Goal: Task Accomplishment & Management: Complete application form

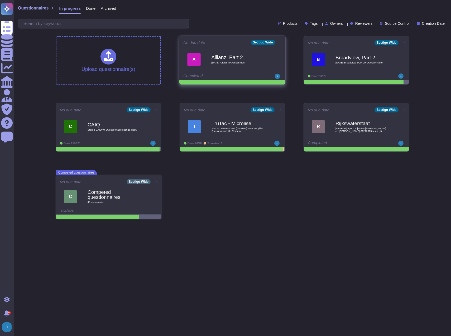
click at [281, 42] on icon at bounding box center [281, 42] width 1 height 0
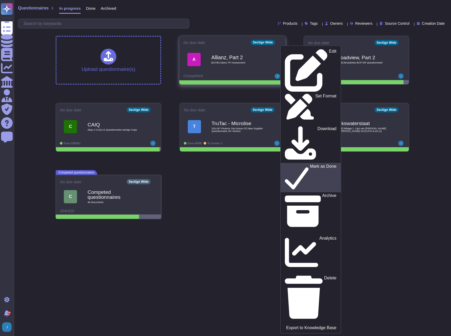
click at [310, 165] on p "Mark as Done" at bounding box center [323, 178] width 27 height 27
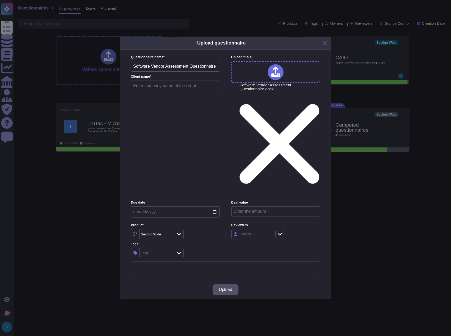
click at [153, 91] on input "text" at bounding box center [175, 86] width 89 height 11
type input "Product Safety Labs"
click at [223, 288] on span "Upload" at bounding box center [225, 290] width 13 height 4
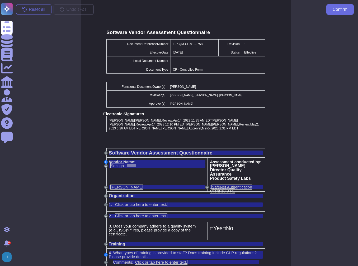
click at [106, 151] on button "S" at bounding box center [105, 152] width 3 height 3
click at [122, 150] on span "Software Vendor Assessment Questionnaire" at bounding box center [160, 153] width 103 height 6
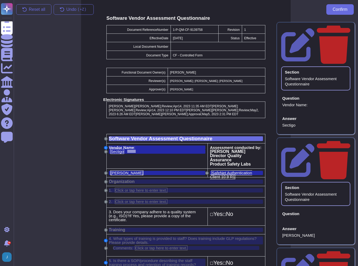
scroll to position [15, 0]
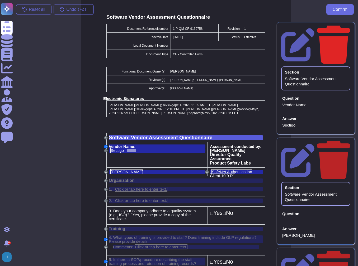
click at [348, 27] on icon at bounding box center [332, 44] width 33 height 40
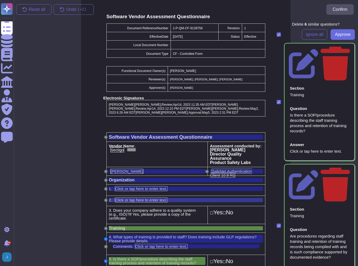
scroll to position [36, 0]
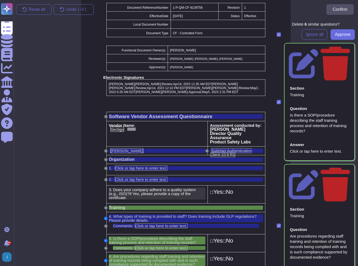
click at [123, 187] on span "Does your company adhere to a quality system (e.g., ISO)?" at bounding box center [152, 191] width 87 height 8
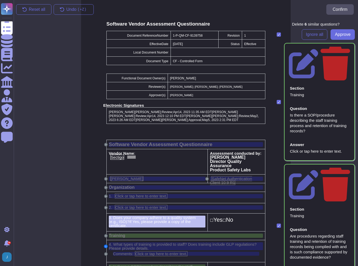
scroll to position [7, 0]
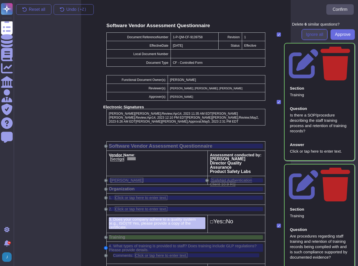
click at [311, 35] on span "Ignore all" at bounding box center [314, 34] width 17 height 4
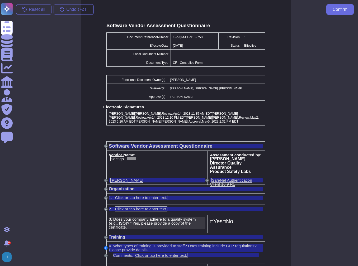
click at [148, 217] on span "Does your company adhere to a quality system (e.g., ISO)?" at bounding box center [152, 221] width 87 height 8
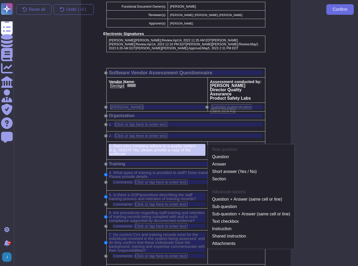
scroll to position [91, 0]
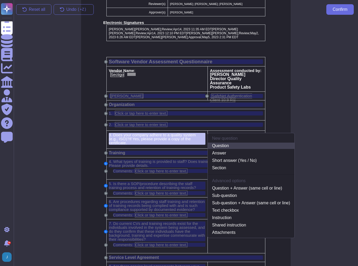
click at [228, 143] on link "Question" at bounding box center [251, 146] width 86 height 6
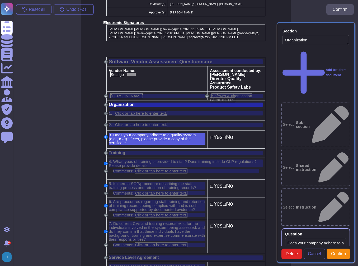
type textarea "Organization"
click at [247, 131] on td "☐ Yes ☐ No" at bounding box center [236, 140] width 57 height 18
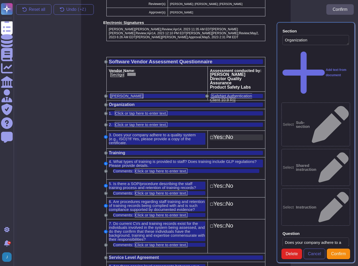
click at [232, 134] on span "No" at bounding box center [229, 137] width 7 height 6
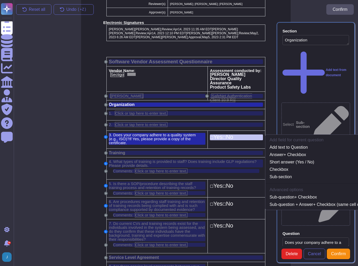
scroll to position [92, 0]
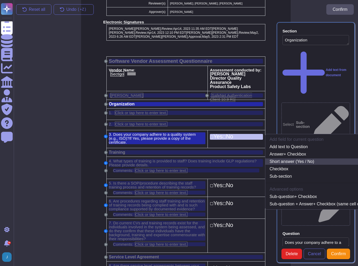
click at [285, 158] on link "Short answer (Yes / No)" at bounding box center [319, 161] width 109 height 6
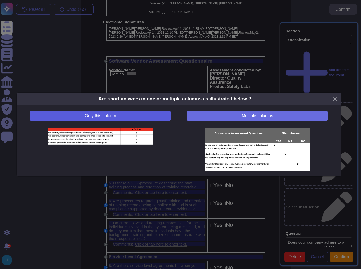
click at [91, 115] on span "Only this column" at bounding box center [100, 116] width 31 height 4
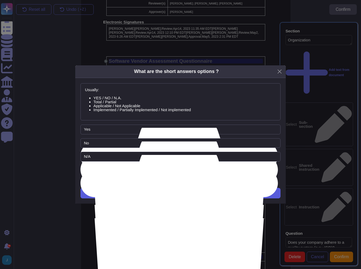
click at [183, 191] on span "Next" at bounding box center [180, 193] width 9 height 4
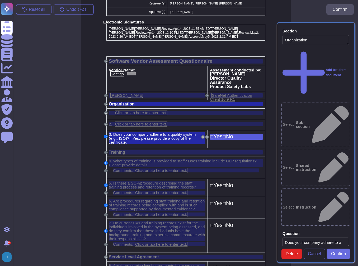
click at [242, 181] on td "☐ Yes ☐ No" at bounding box center [236, 188] width 57 height 18
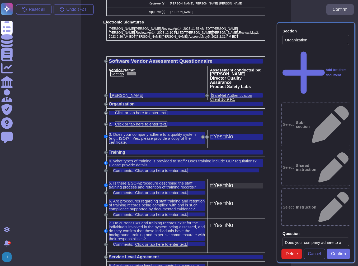
click at [238, 183] on div "☐ Yes ☐ No" at bounding box center [236, 186] width 53 height 6
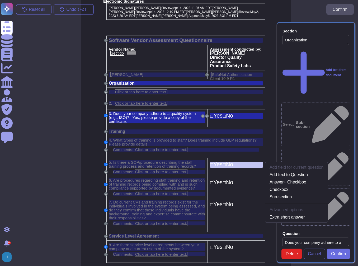
scroll to position [136, 0]
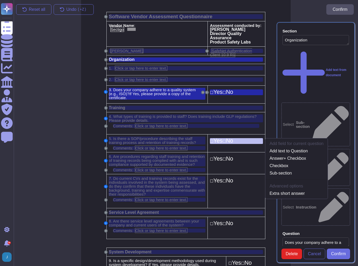
click at [233, 140] on td "Add field for current question Add text to Question Answer + Checkbox Checkbox …" at bounding box center [236, 143] width 57 height 18
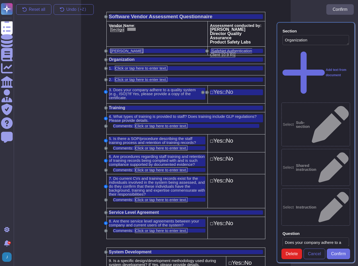
click at [229, 138] on td "☐ Yes ☐ No" at bounding box center [236, 143] width 57 height 18
click at [219, 89] on span "Yes" at bounding box center [217, 92] width 9 height 6
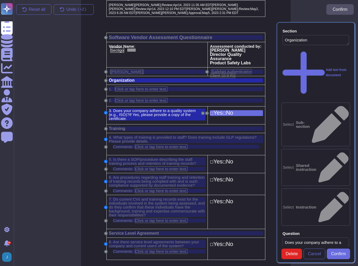
scroll to position [92, 0]
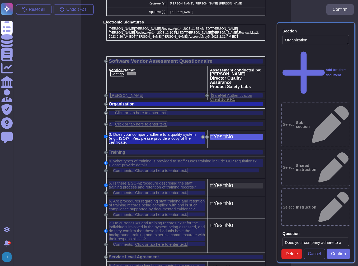
click at [222, 182] on span "Yes" at bounding box center [217, 185] width 9 height 6
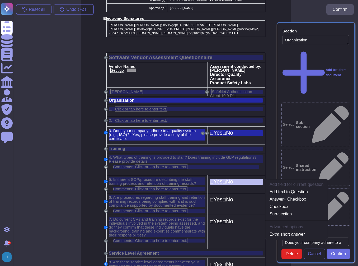
scroll to position [136, 0]
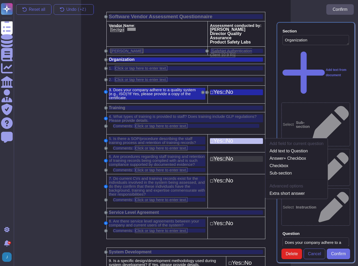
click at [226, 157] on span "☐" at bounding box center [223, 159] width 3 height 4
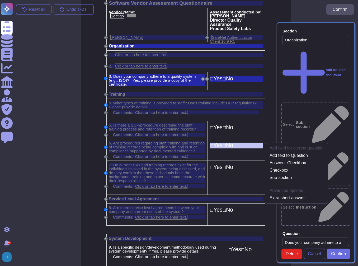
scroll to position [154, 0]
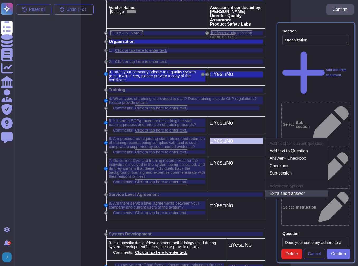
click at [271, 190] on link "Extra short answer" at bounding box center [296, 193] width 62 height 6
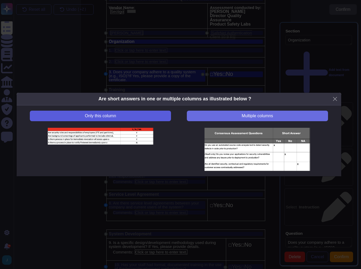
click at [107, 111] on button "Only this column" at bounding box center [100, 116] width 141 height 11
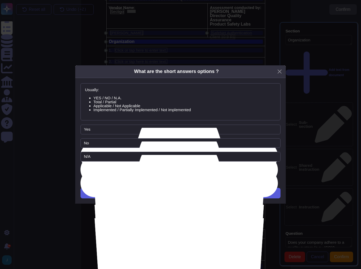
click at [188, 191] on button "Next" at bounding box center [180, 193] width 200 height 11
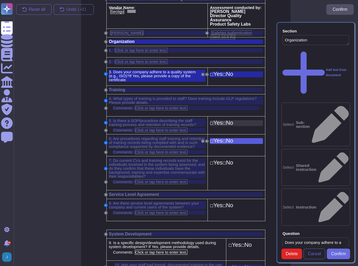
click at [219, 120] on span "Yes" at bounding box center [217, 123] width 9 height 6
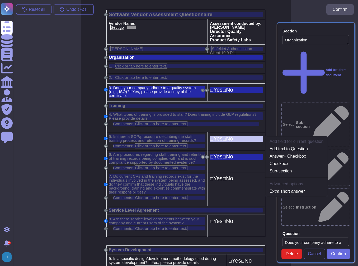
scroll to position [136, 0]
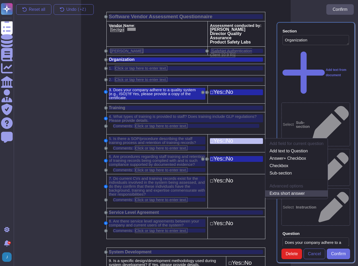
click at [275, 190] on link "Extra short answer" at bounding box center [296, 193] width 62 height 6
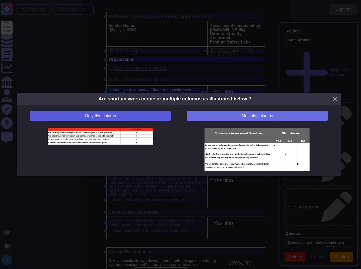
click at [103, 115] on span "Only this column" at bounding box center [100, 116] width 31 height 4
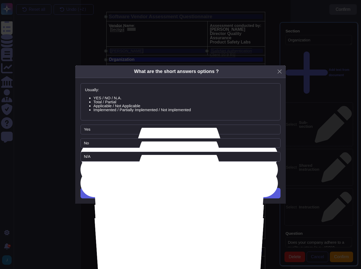
click at [154, 193] on button "Next" at bounding box center [180, 193] width 200 height 11
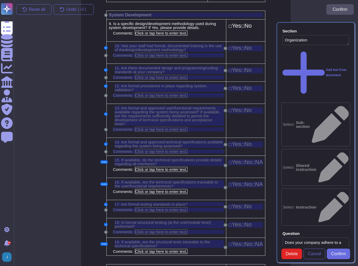
scroll to position [389, 0]
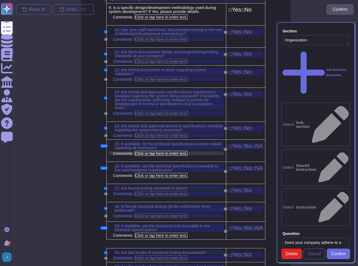
click at [154, 151] on span "Click or tap here to enter text." at bounding box center [161, 153] width 52 height 5
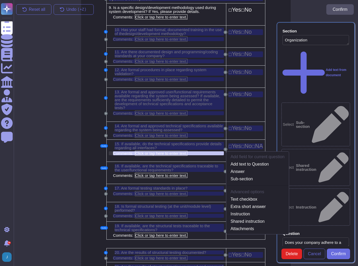
scroll to position [393, 0]
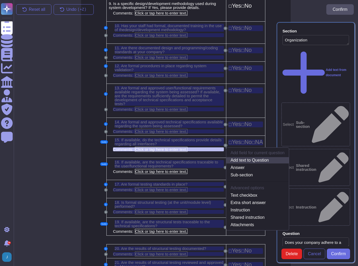
click at [237, 157] on link "Add text to Question" at bounding box center [257, 160] width 62 height 6
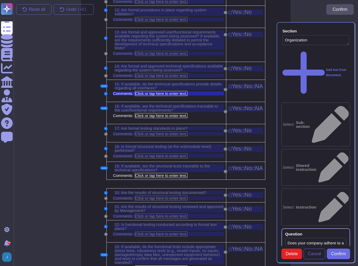
scroll to position [450, 0]
click at [154, 90] on span "Click or tap here to enter text." at bounding box center [161, 92] width 52 height 5
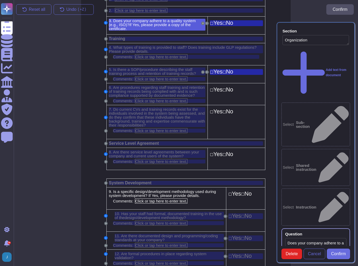
scroll to position [218, 0]
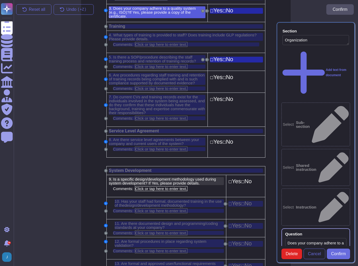
click at [147, 177] on span "Is a specific design/development methodology used during system development? If…" at bounding box center [162, 181] width 107 height 8
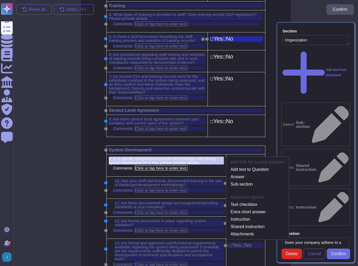
scroll to position [258, 0]
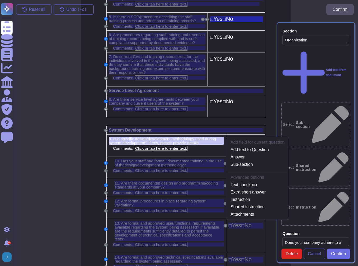
click at [136, 137] on span "Is a specific design/development methodology used during system development? If…" at bounding box center [162, 141] width 107 height 8
click at [247, 147] on link "Add text to Question" at bounding box center [257, 150] width 62 height 6
type textarea "Does your company adhere to a quality system (e.g., ISO)? If Yes, please provid…"
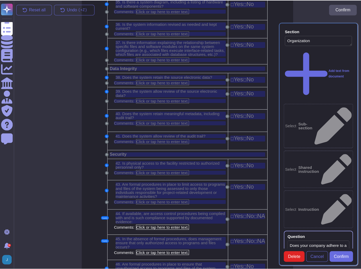
scroll to position [1062, 0]
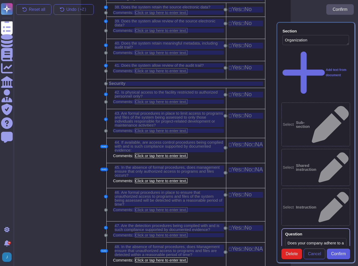
click at [340, 255] on span "Confirm" at bounding box center [338, 254] width 15 height 4
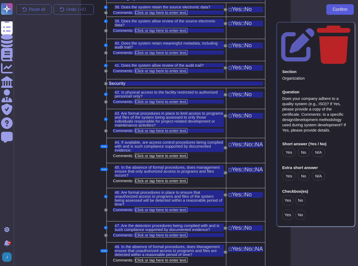
click at [337, 11] on span "Confirm" at bounding box center [339, 9] width 15 height 4
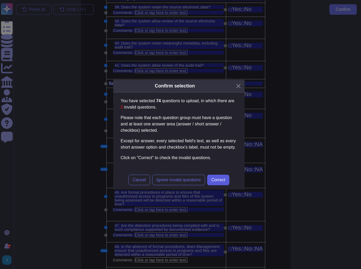
click at [220, 179] on span "Correct" at bounding box center [218, 180] width 14 height 4
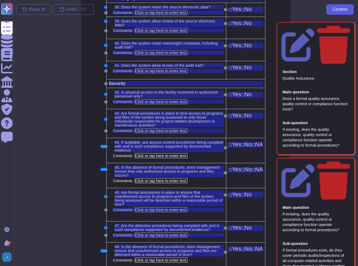
click at [340, 7] on span "Confirm" at bounding box center [339, 9] width 15 height 4
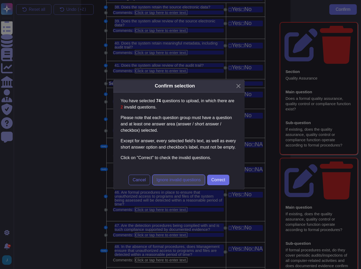
click at [165, 180] on span "Ignore invalid questions" at bounding box center [178, 180] width 44 height 4
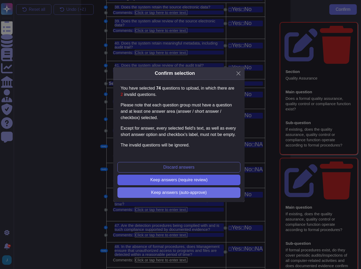
click at [168, 179] on span "Keep answers (require review)" at bounding box center [178, 180] width 57 height 4
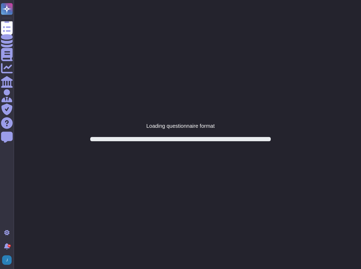
scroll to position [0, 0]
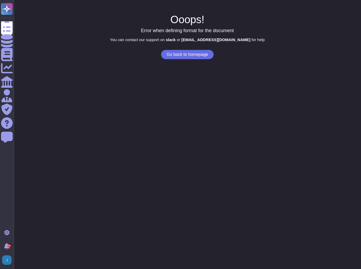
click at [186, 56] on button "Go back to homepage" at bounding box center [187, 54] width 52 height 9
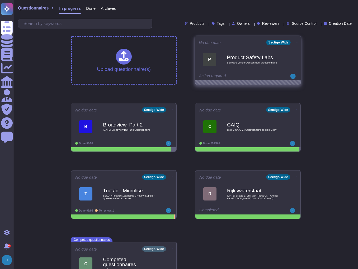
click at [244, 55] on b "Product Safety Labs" at bounding box center [253, 57] width 53 height 5
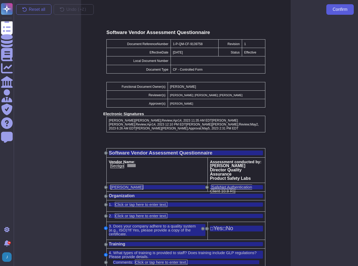
click at [340, 10] on span "Confirm" at bounding box center [339, 9] width 15 height 4
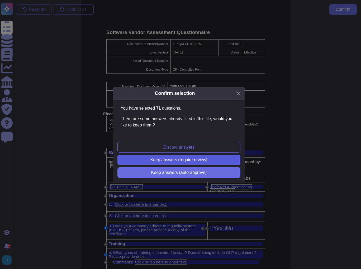
click at [195, 160] on span "Keep answers (require review)" at bounding box center [178, 160] width 57 height 4
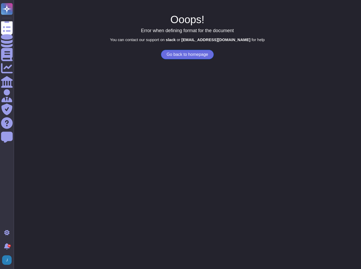
click at [191, 55] on button "Go back to homepage" at bounding box center [187, 54] width 52 height 9
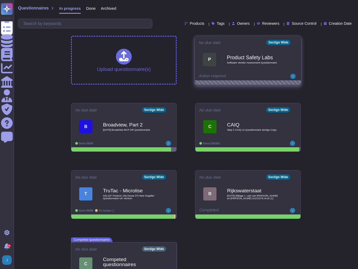
click at [296, 42] on icon at bounding box center [296, 42] width 1 height 0
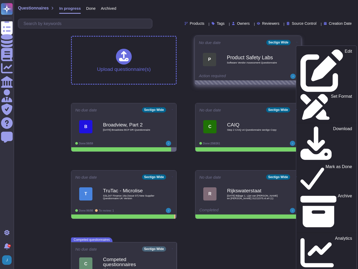
click at [261, 58] on b "Product Safety Labs" at bounding box center [253, 57] width 53 height 5
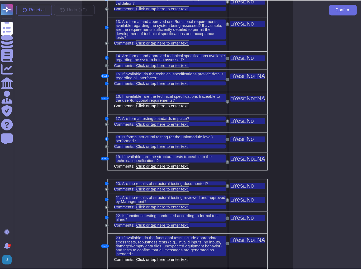
scroll to position [485, 0]
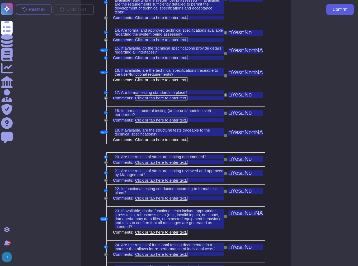
click at [346, 7] on span "Confirm" at bounding box center [339, 9] width 15 height 4
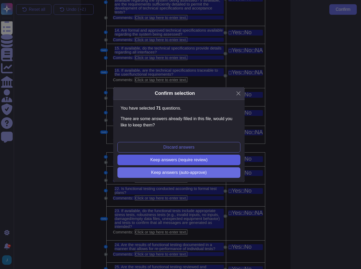
click at [180, 160] on span "Keep answers (require review)" at bounding box center [178, 160] width 57 height 4
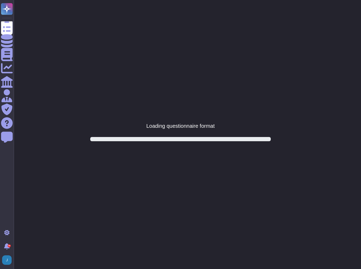
scroll to position [0, 0]
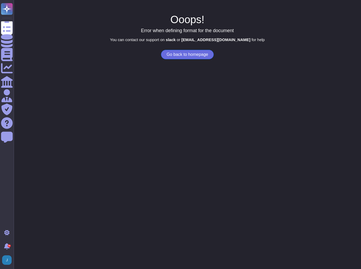
click at [191, 52] on button "Go back to homepage" at bounding box center [187, 54] width 52 height 9
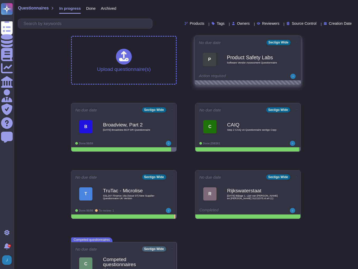
click at [296, 42] on icon at bounding box center [296, 42] width 1 height 0
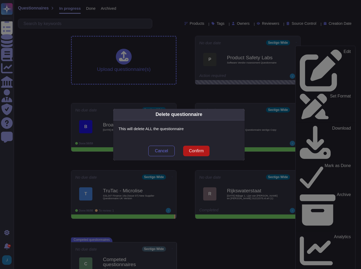
click at [196, 151] on span "Confirm" at bounding box center [196, 151] width 15 height 4
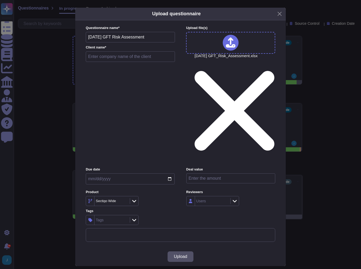
click at [89, 62] on input "text" at bounding box center [130, 56] width 89 height 11
type input "GFT"
click at [181, 255] on span "Upload" at bounding box center [180, 257] width 13 height 4
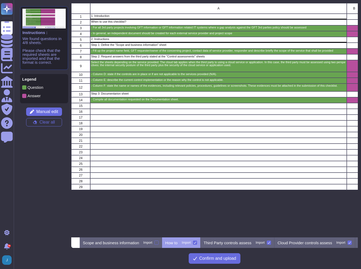
scroll to position [231, 283]
click at [158, 244] on div at bounding box center [156, 243] width 4 height 4
click at [0, 0] on input "Import" at bounding box center [0, 0] width 0 height 0
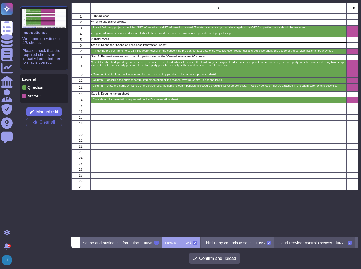
click at [304, 242] on p "Cloud Provider controls assess" at bounding box center [304, 243] width 55 height 4
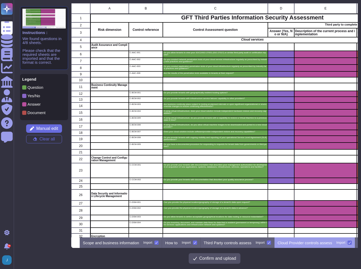
click at [304, 242] on p "Cloud Provider controls assess" at bounding box center [304, 243] width 55 height 4
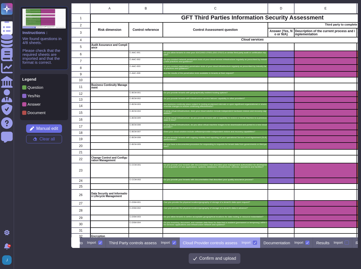
scroll to position [0, 101]
click at [73, 243] on icon at bounding box center [73, 243] width 0 height 0
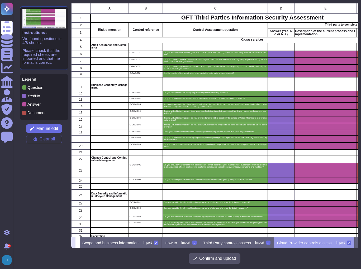
scroll to position [0, 0]
click at [103, 242] on p "Scope and business information" at bounding box center [111, 243] width 56 height 4
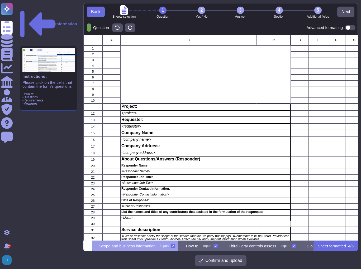
scroll to position [203, 271]
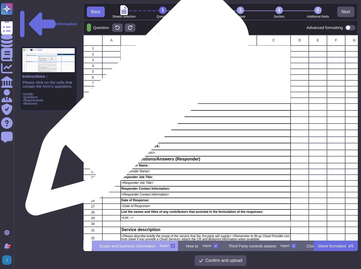
click at [135, 107] on p "Project:" at bounding box center [205, 106] width 168 height 4
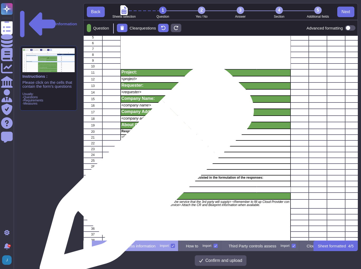
scroll to position [42, 0]
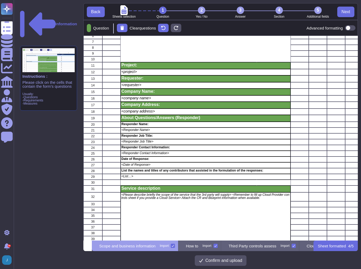
click at [174, 247] on icon at bounding box center [173, 246] width 2 height 2
click at [0, 0] on input "Import" at bounding box center [0, 0] width 0 height 0
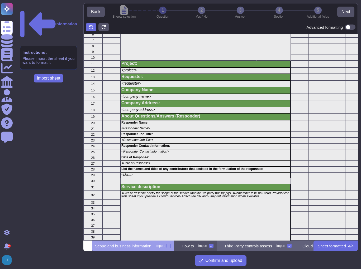
click at [194, 246] on p "How to" at bounding box center [187, 246] width 12 height 4
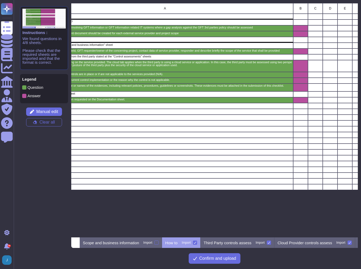
scroll to position [0, 0]
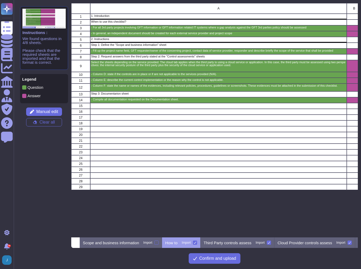
click at [196, 242] on icon at bounding box center [195, 243] width 3 height 3
click at [0, 0] on input "Import" at bounding box center [0, 0] width 0 height 0
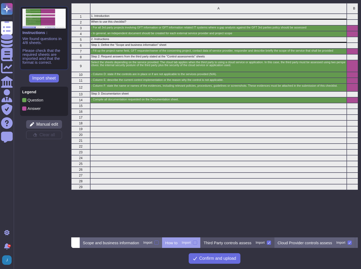
click at [227, 243] on p "Third Party controls assess" at bounding box center [228, 243] width 48 height 4
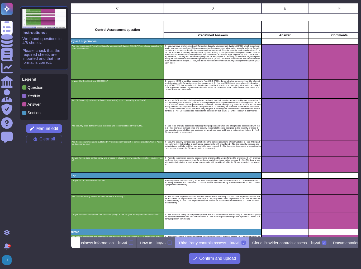
scroll to position [0, 61]
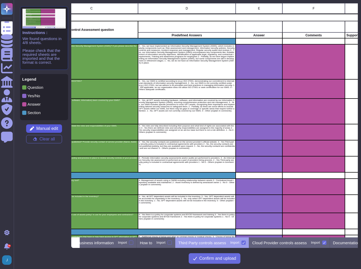
click at [47, 130] on span "Manual edit" at bounding box center [47, 129] width 22 height 4
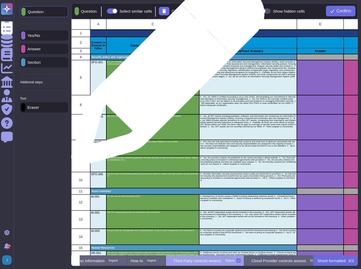
scroll to position [0, 42]
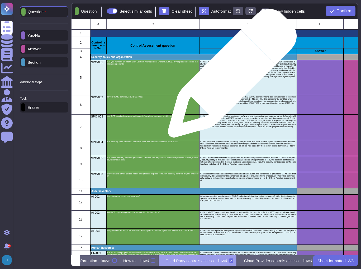
click at [230, 76] on p "4 - Yes, we have implemented an Information Security Management System (ISMS), …" at bounding box center [248, 70] width 96 height 19
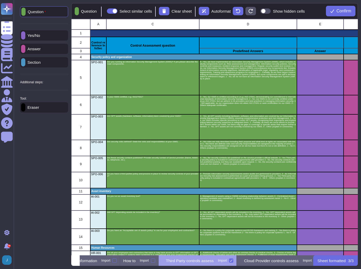
click at [30, 83] on p "Additional steps:" at bounding box center [31, 82] width 23 height 3
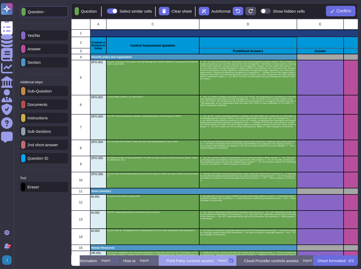
click at [40, 118] on p "Instructions" at bounding box center [36, 118] width 22 height 4
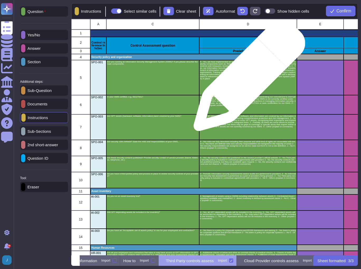
click at [247, 78] on p "4 - Yes, we have implemented an Information Security Management System (ISMS), …" at bounding box center [248, 70] width 96 height 19
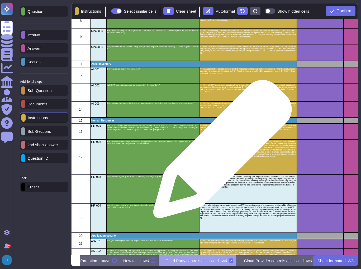
scroll to position [148, 0]
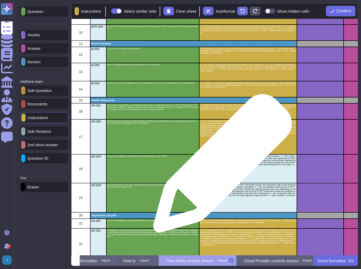
click at [220, 166] on p "4 - Yes, we conduct at least yearly Information Security trainings for all staf…" at bounding box center [248, 161] width 96 height 13
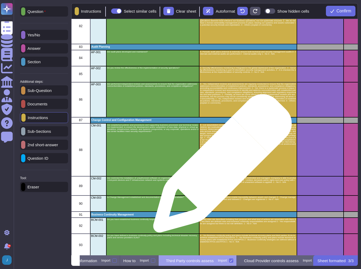
scroll to position [1656, 0]
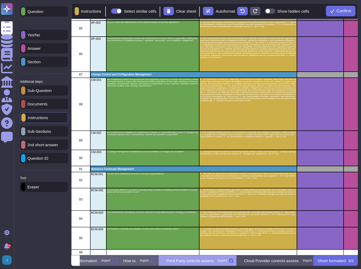
click at [280, 262] on p "Cloud Provider controls assess" at bounding box center [271, 261] width 55 height 4
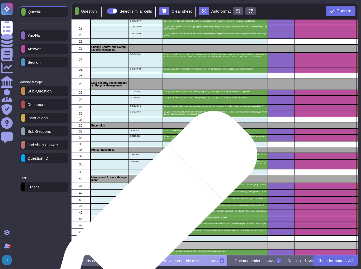
scroll to position [214, 0]
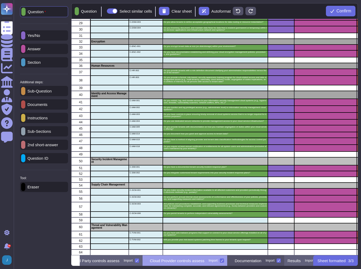
click at [261, 260] on p "Documentation" at bounding box center [248, 261] width 27 height 4
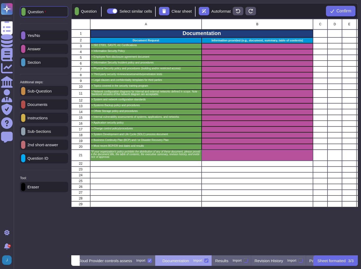
scroll to position [0, 212]
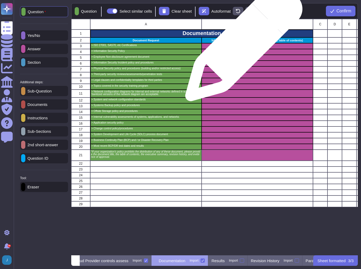
click at [242, 45] on div "grid" at bounding box center [256, 46] width 111 height 6
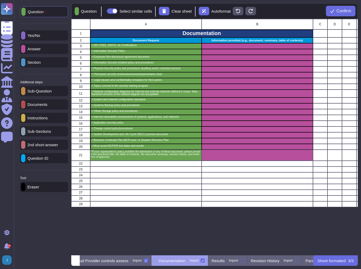
click at [42, 185] on div "Eraser" at bounding box center [44, 187] width 48 height 10
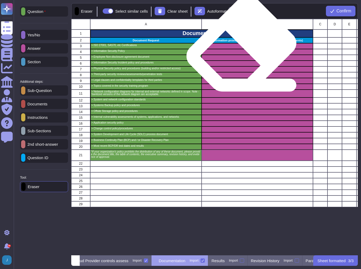
drag, startPoint x: 243, startPoint y: 46, endPoint x: 242, endPoint y: 50, distance: 3.3
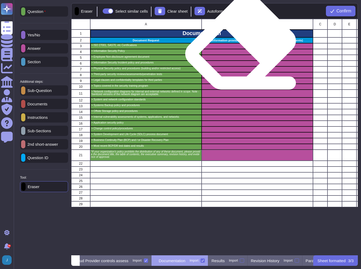
click at [242, 47] on div "grid" at bounding box center [256, 46] width 111 height 6
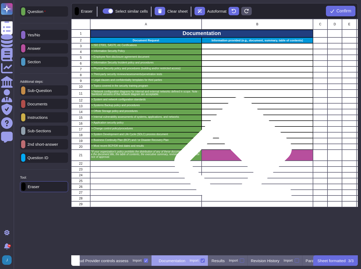
click at [234, 155] on div "grid" at bounding box center [256, 155] width 111 height 11
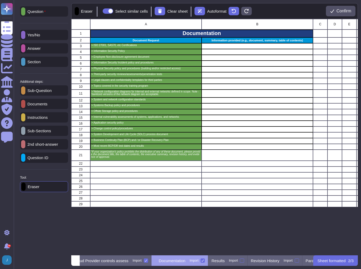
click at [45, 105] on p "Documents" at bounding box center [36, 104] width 22 height 4
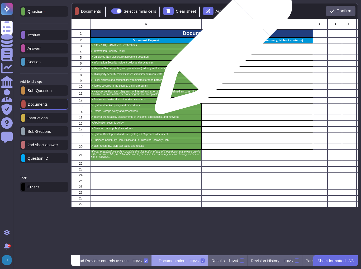
click at [222, 48] on div "grid" at bounding box center [256, 46] width 111 height 6
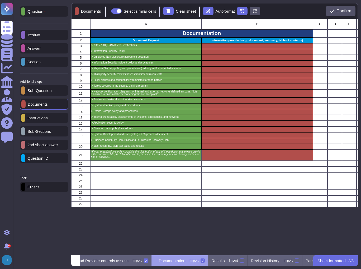
click at [196, 264] on div "Documentation Import" at bounding box center [179, 261] width 57 height 11
click at [191, 264] on div "Documentation Import" at bounding box center [179, 261] width 57 height 11
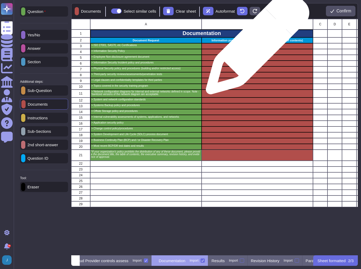
click at [255, 45] on div "grid" at bounding box center [256, 46] width 111 height 6
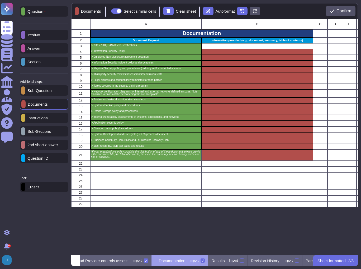
click at [41, 46] on p "Answer" at bounding box center [32, 48] width 15 height 4
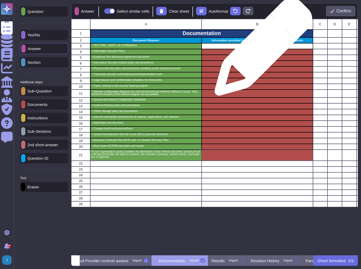
click at [261, 50] on div "grid" at bounding box center [256, 52] width 111 height 6
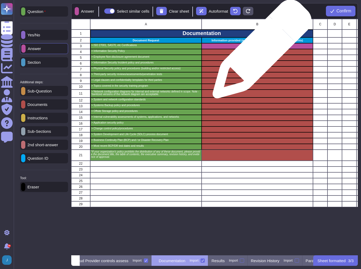
click at [260, 52] on div "grid" at bounding box center [256, 52] width 111 height 6
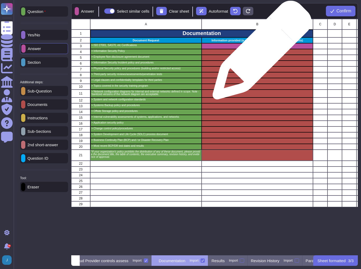
click at [260, 53] on div "grid" at bounding box center [256, 52] width 111 height 6
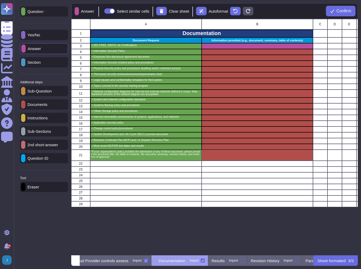
click at [39, 189] on p "Eraser" at bounding box center [32, 187] width 14 height 4
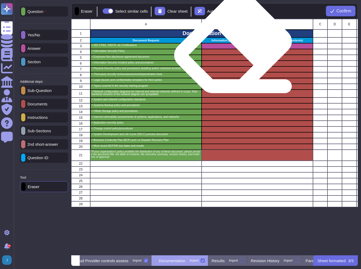
click at [234, 47] on div "grid" at bounding box center [256, 46] width 111 height 6
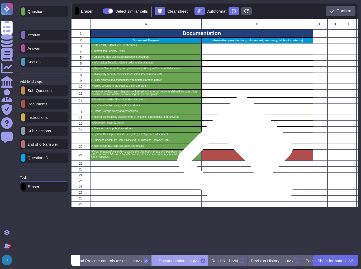
click at [236, 153] on div "grid" at bounding box center [256, 155] width 111 height 11
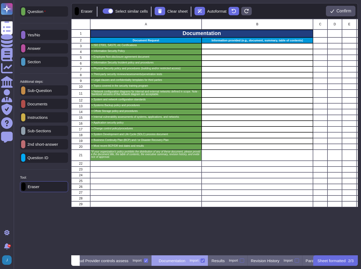
click at [41, 47] on p "Answer" at bounding box center [32, 48] width 15 height 4
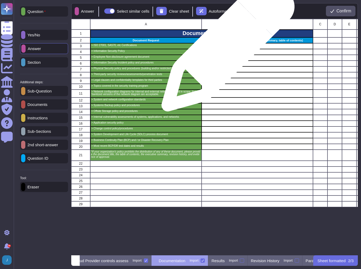
click at [226, 48] on div "grid" at bounding box center [256, 46] width 111 height 6
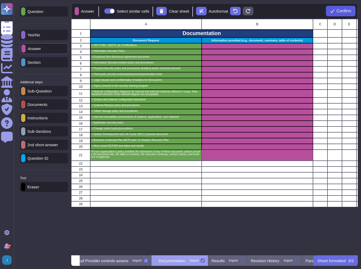
click at [344, 9] on span "Confirm" at bounding box center [343, 11] width 15 height 4
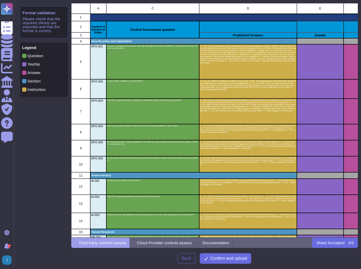
scroll to position [231, 283]
click at [237, 263] on button "Confirm and upload" at bounding box center [226, 258] width 52 height 11
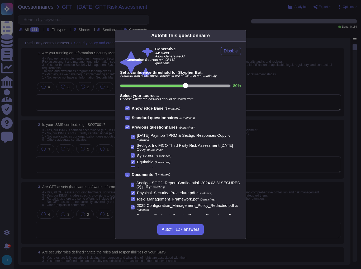
click at [172, 230] on span "Autofill 127 answers" at bounding box center [180, 230] width 38 height 4
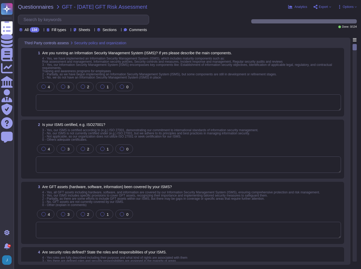
type textarea "Yes, we are running an Information Security Management System (ISMS) that is al…"
type textarea "Yes, our organization is ISO 27001 certified and holds a valid ISO/IEC 27001 ce…"
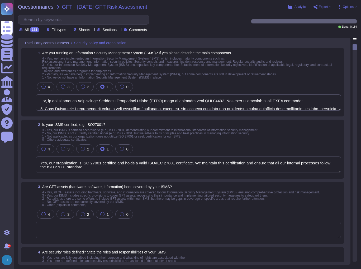
type textarea "Yes, security roles are defined and documented in accordance with our informati…"
